Goal: Check status: Check status

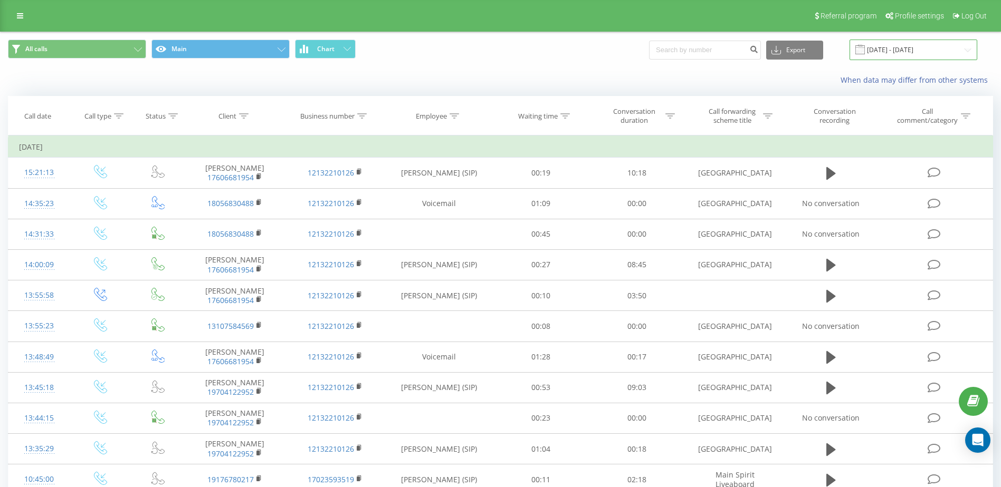
click at [907, 54] on input "[DATE] - [DATE]" at bounding box center [913, 50] width 128 height 21
click at [470, 52] on span "All calls Main Chart" at bounding box center [250, 50] width 485 height 21
click at [898, 47] on input "[DATE] - [DATE]" at bounding box center [913, 50] width 128 height 21
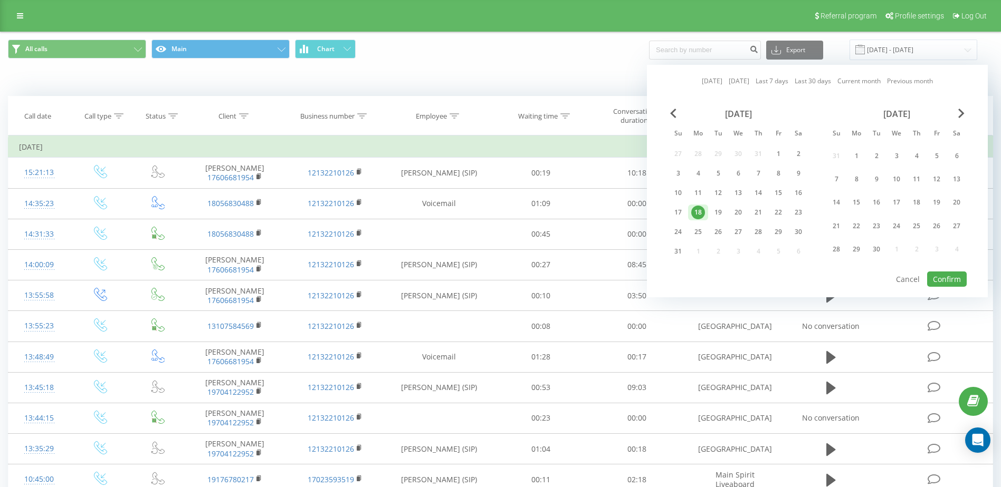
click at [741, 80] on link "[DATE]" at bounding box center [738, 81] width 21 height 10
click at [938, 280] on button "Confirm" at bounding box center [947, 279] width 40 height 15
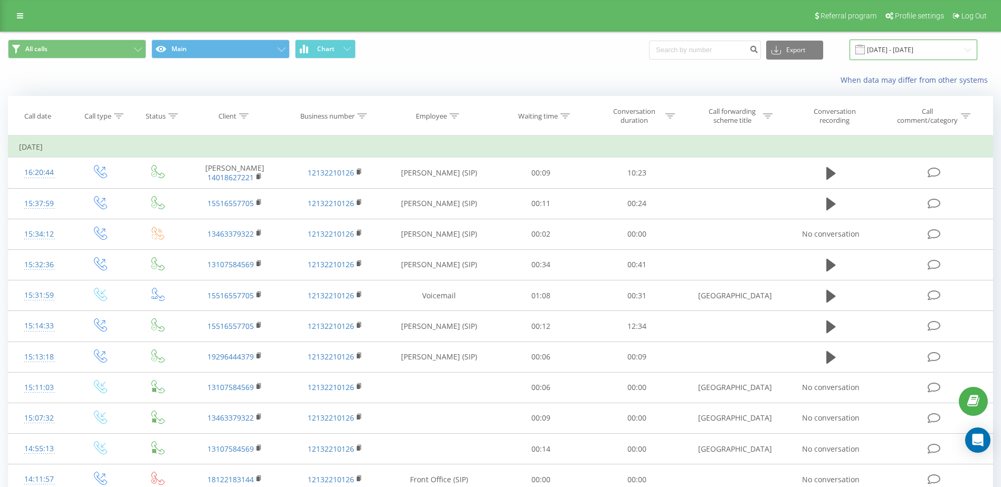
click at [915, 47] on input "[DATE] - [DATE]" at bounding box center [913, 50] width 128 height 21
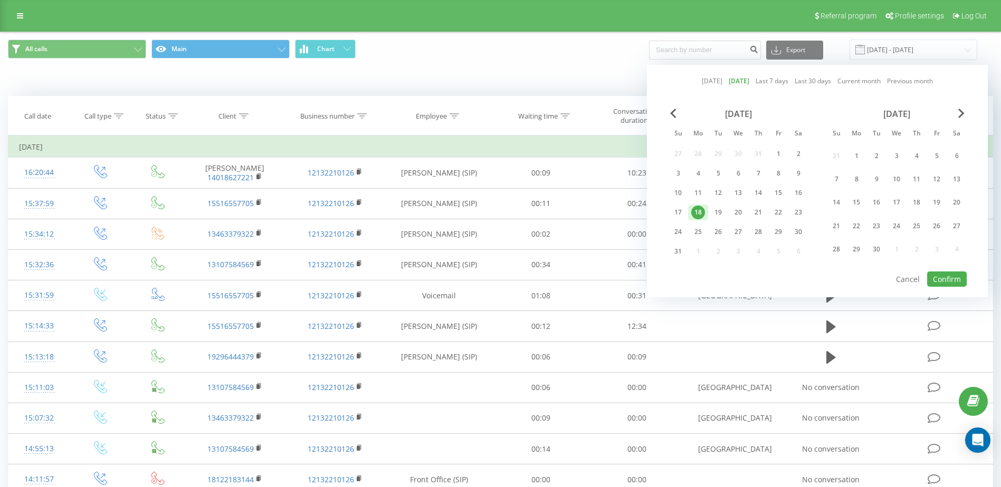
click at [709, 79] on link "[DATE]" at bounding box center [711, 81] width 21 height 10
click at [946, 276] on button "Confirm" at bounding box center [947, 279] width 40 height 15
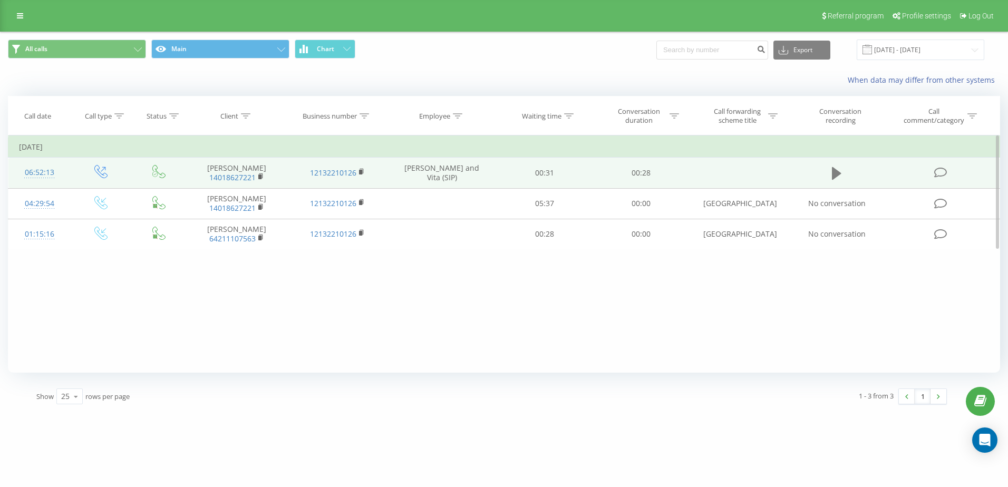
click at [835, 173] on icon at bounding box center [836, 173] width 9 height 13
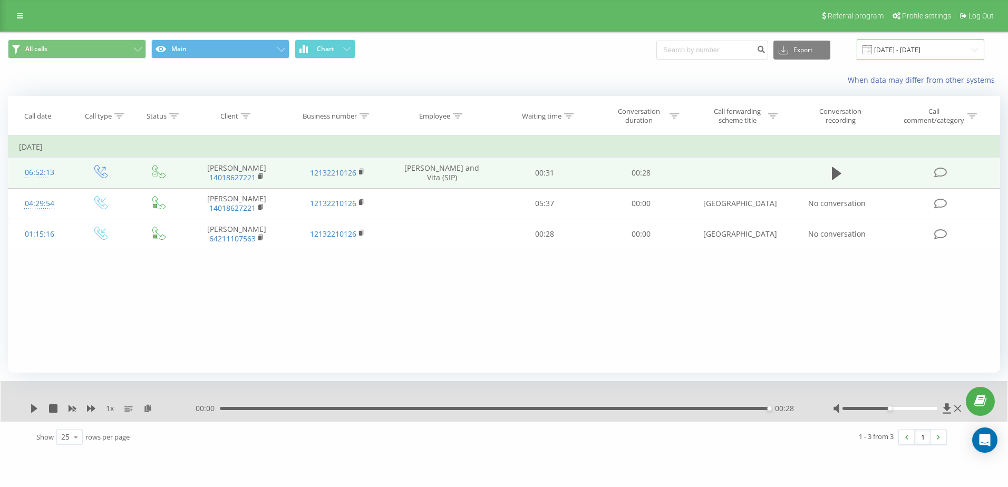
click at [914, 55] on input "20.08.2025 - 20.08.2025" at bounding box center [921, 50] width 128 height 21
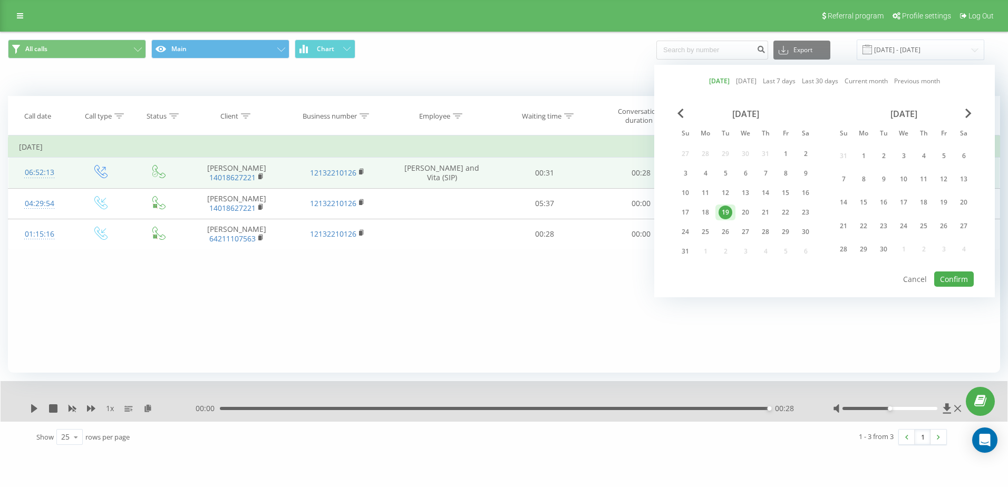
click at [713, 79] on link "[DATE]" at bounding box center [719, 81] width 21 height 10
click at [960, 282] on button "Confirm" at bounding box center [955, 279] width 40 height 15
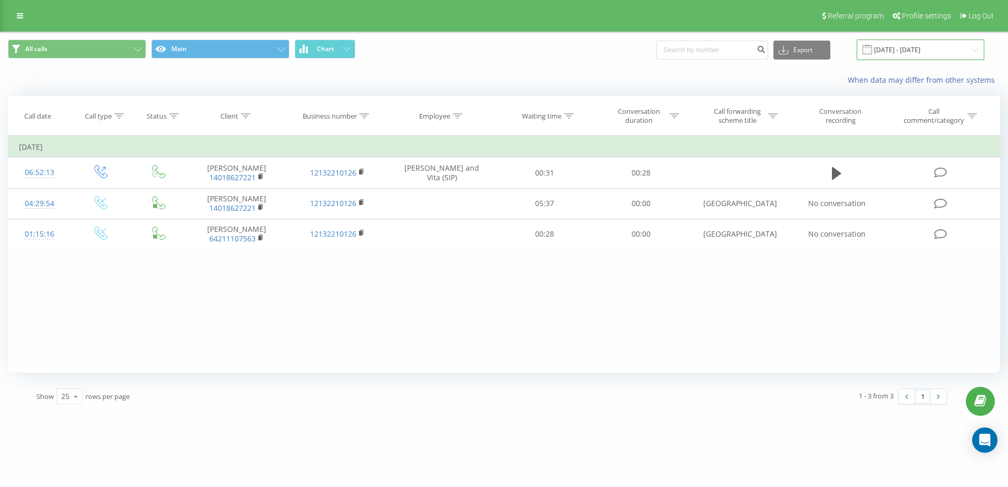
click at [922, 44] on input "20.08.2025 - 20.08.2025" at bounding box center [921, 50] width 128 height 21
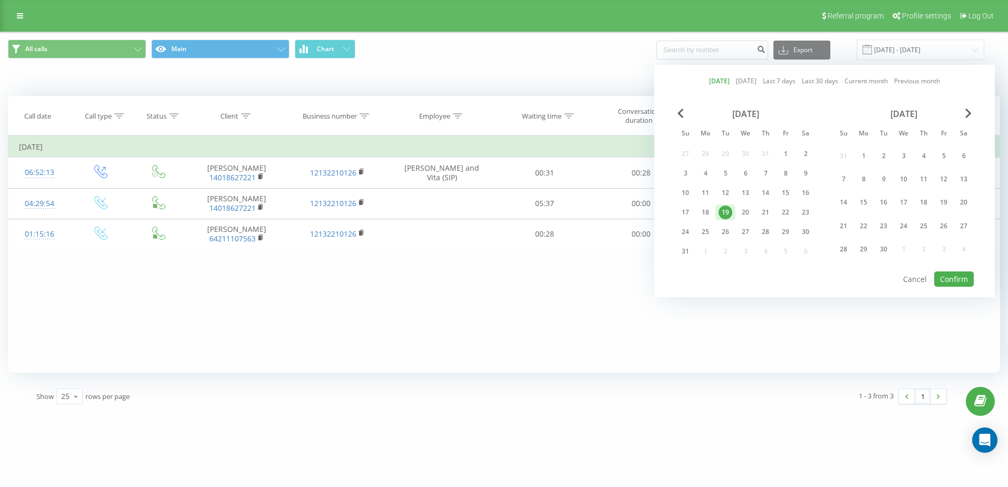
click at [744, 83] on link "[DATE]" at bounding box center [746, 81] width 21 height 10
click at [956, 280] on button "Confirm" at bounding box center [955, 279] width 40 height 15
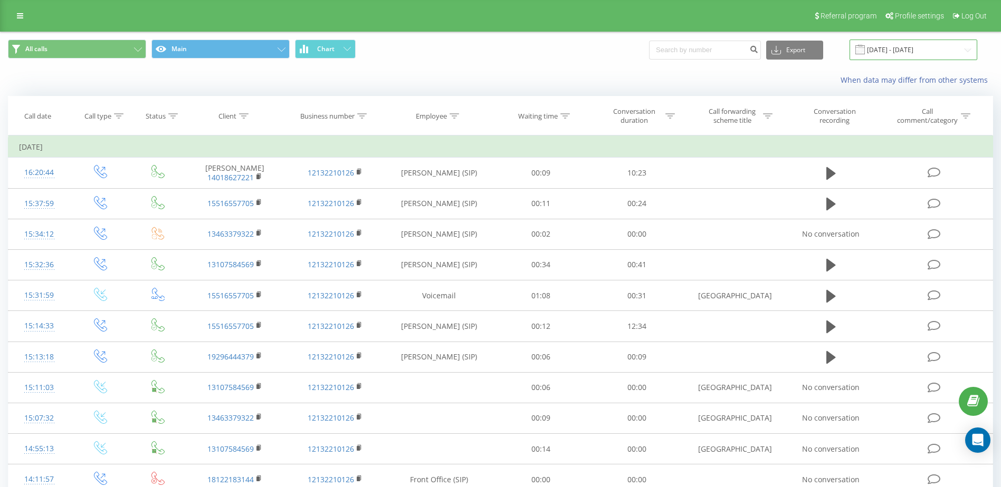
click at [917, 54] on input "[DATE] - [DATE]" at bounding box center [913, 50] width 128 height 21
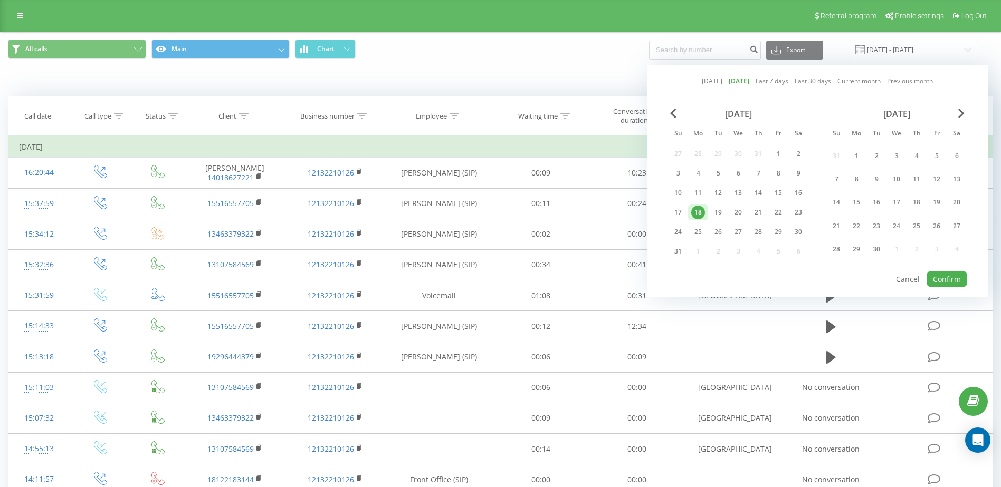
click at [710, 82] on link "[DATE]" at bounding box center [711, 81] width 21 height 10
click at [944, 284] on button "Confirm" at bounding box center [947, 279] width 40 height 15
type input "20.08.2025 - 20.08.2025"
